Goal: Information Seeking & Learning: Learn about a topic

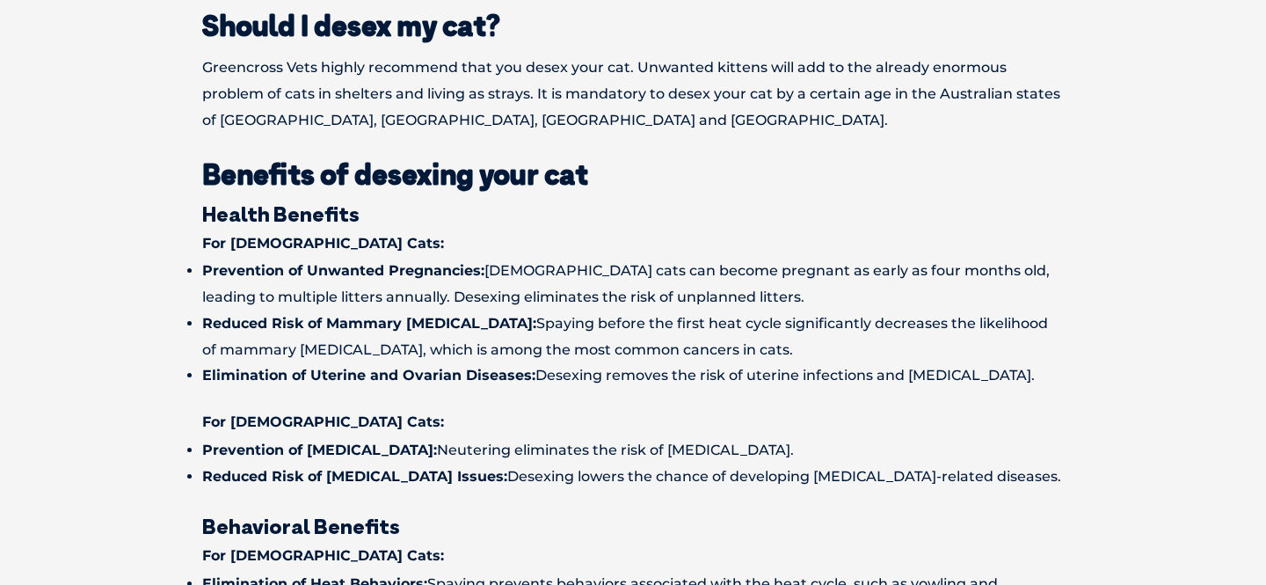
scroll to position [950, 0]
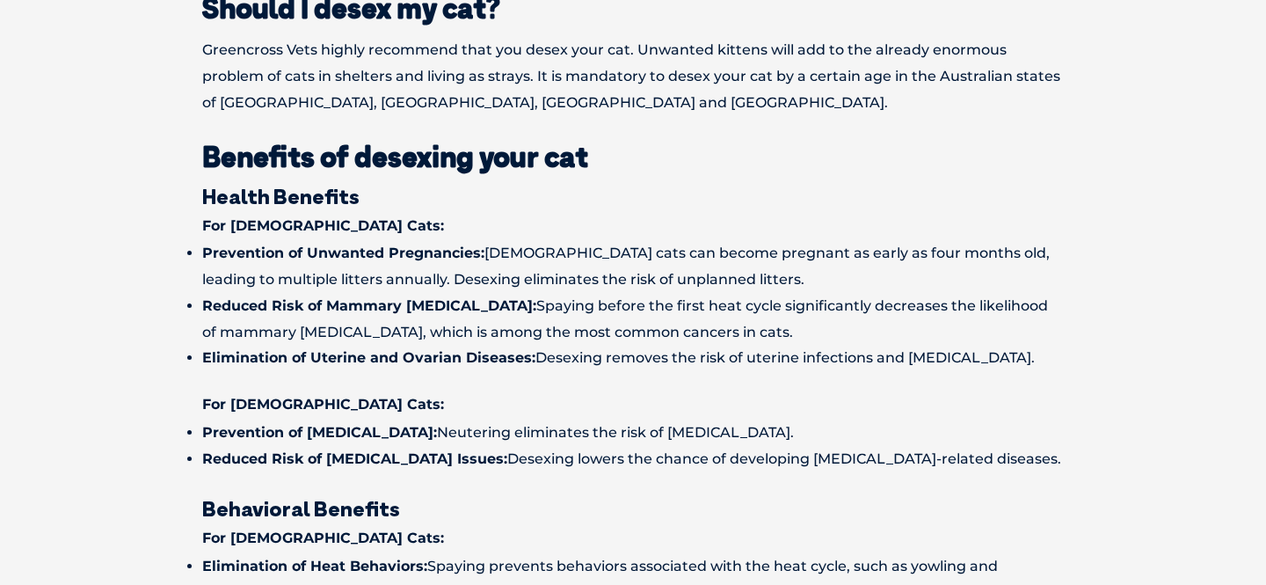
click at [283, 302] on li "Reduced Risk of Mammary [MEDICAL_DATA]: Spaying before the first heat cycle sig…" at bounding box center [633, 319] width 862 height 53
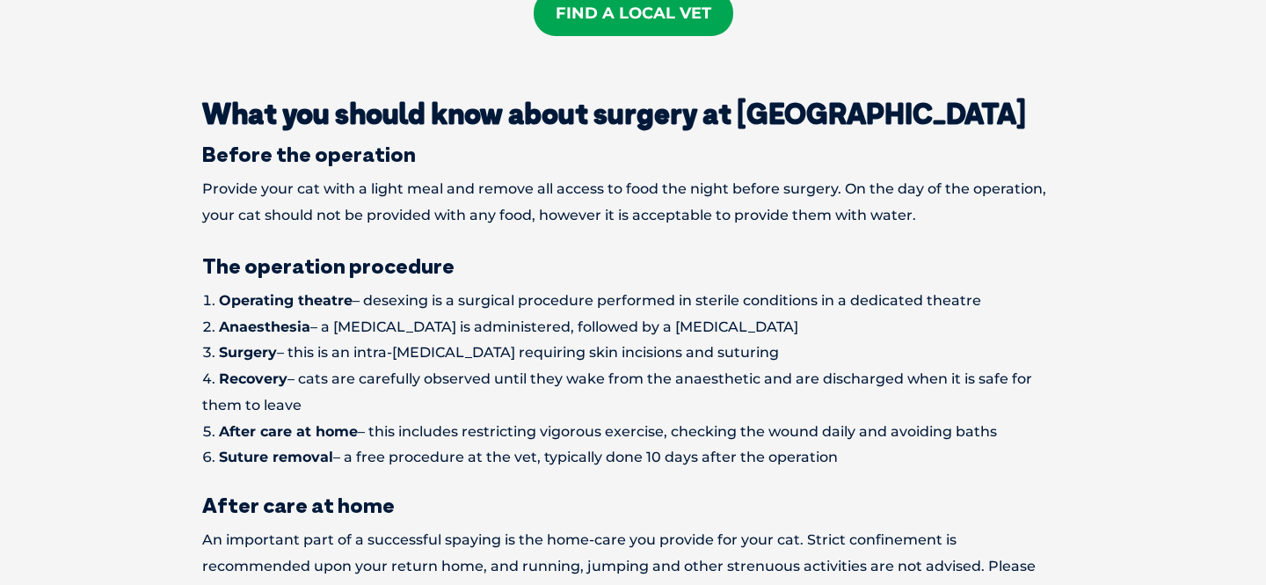
scroll to position [1979, 0]
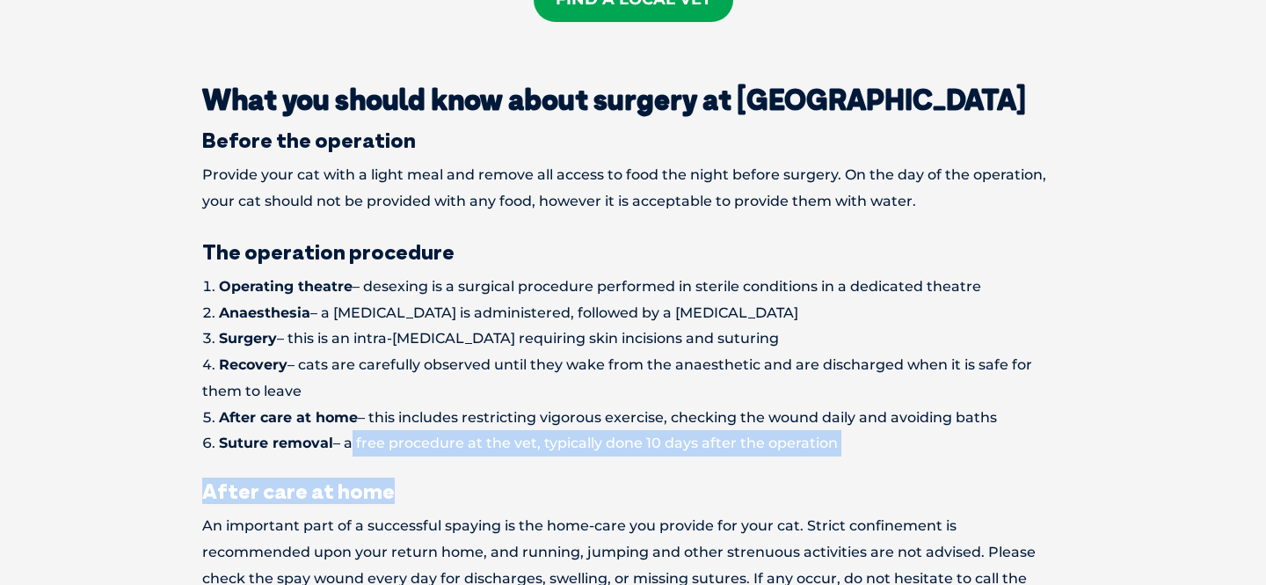
drag, startPoint x: 346, startPoint y: 417, endPoint x: 612, endPoint y: 469, distance: 271.4
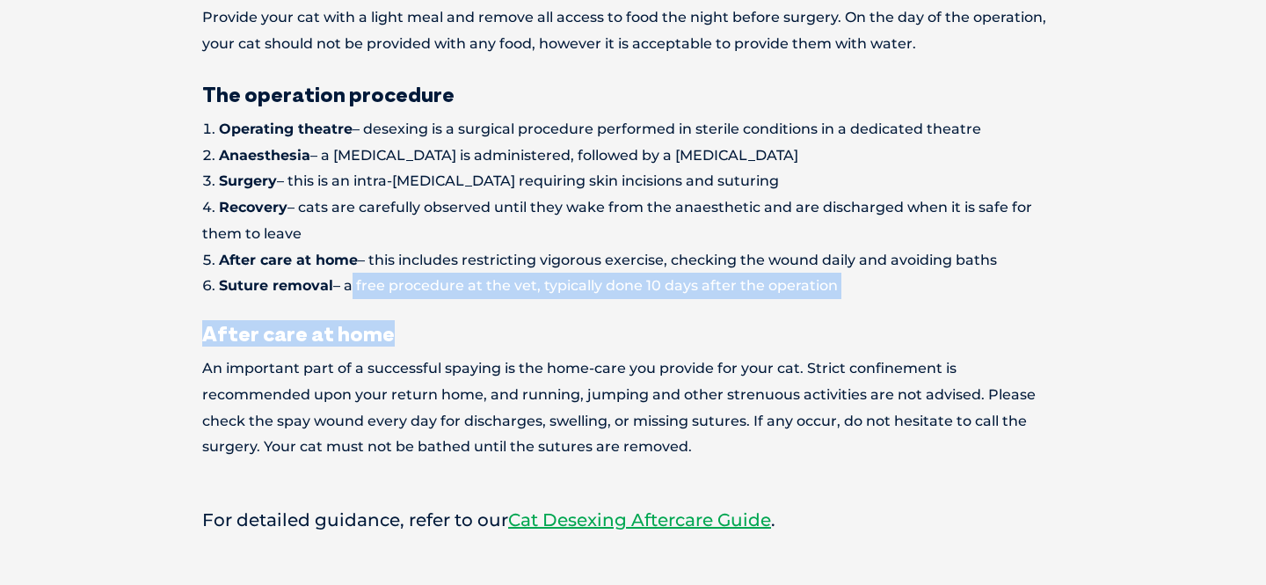
scroll to position [2191, 0]
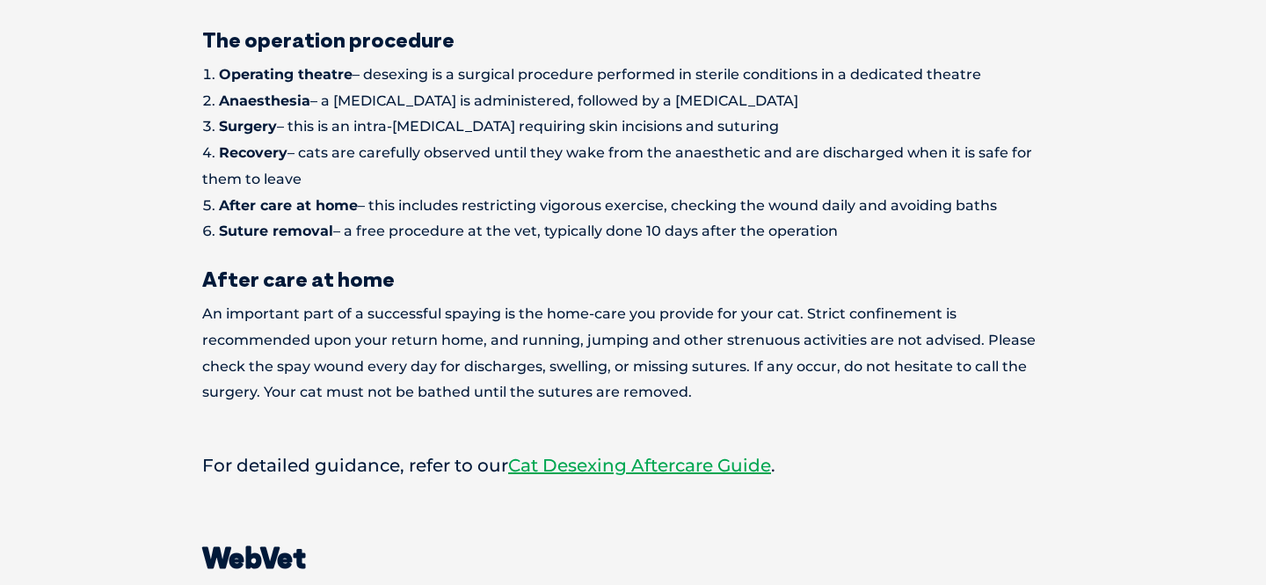
click at [492, 343] on p "An important part of a successful spaying is the home-care you provide for your…" at bounding box center [633, 353] width 862 height 105
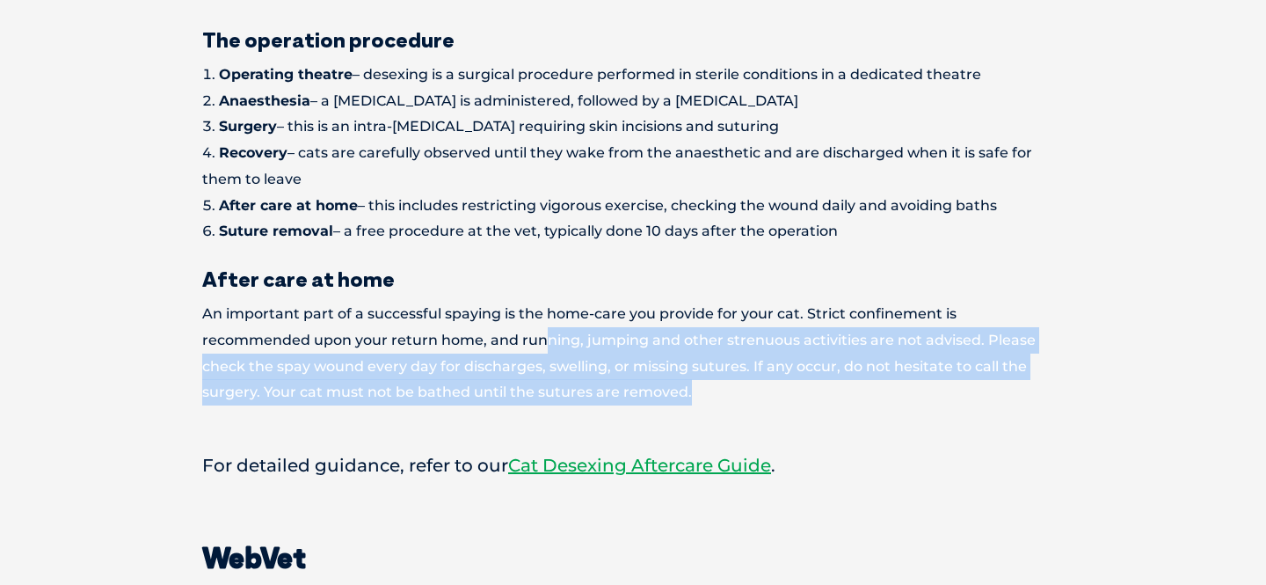
drag, startPoint x: 433, startPoint y: 316, endPoint x: 694, endPoint y: 367, distance: 265.9
click at [695, 366] on p "An important part of a successful spaying is the home-care you provide for your…" at bounding box center [633, 353] width 862 height 105
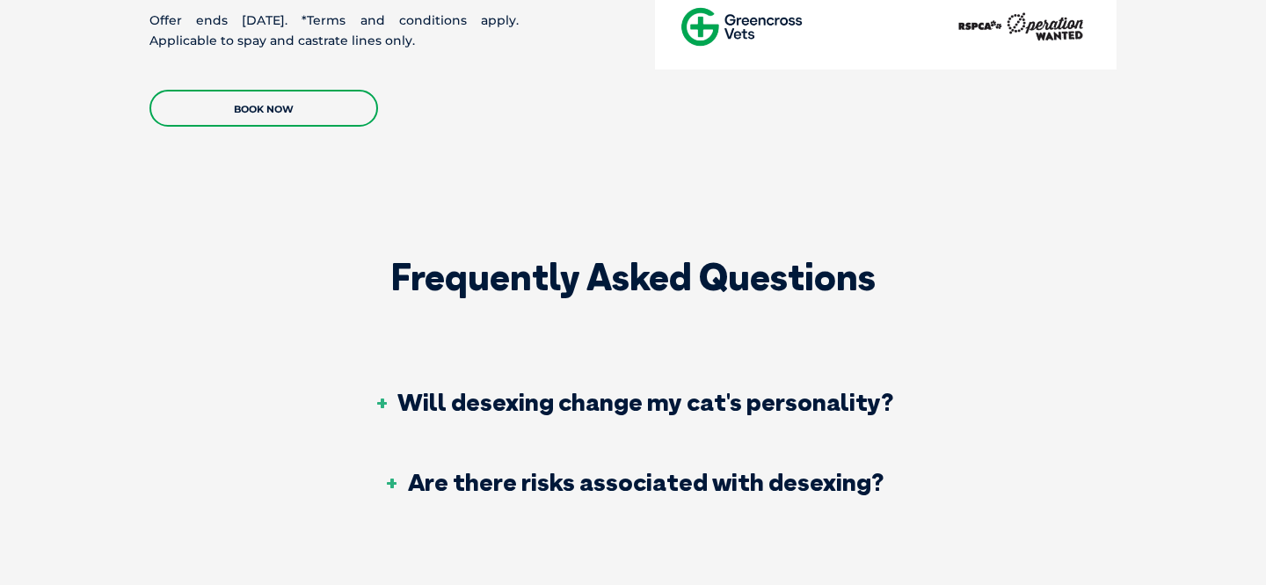
scroll to position [3413, 0]
